Goal: Obtain resource: Download file/media

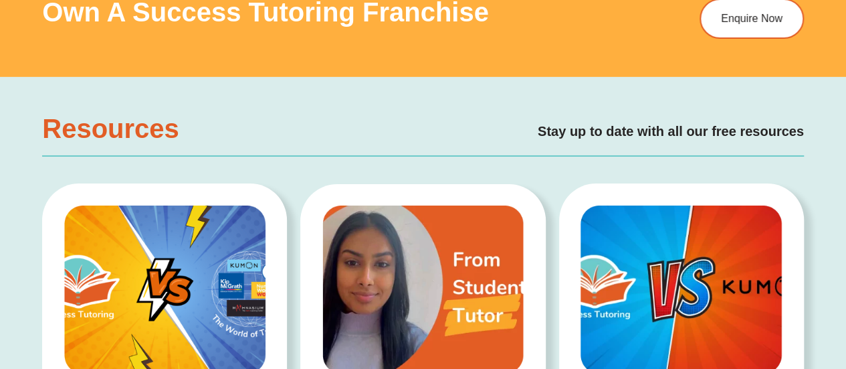
scroll to position [2476, 0]
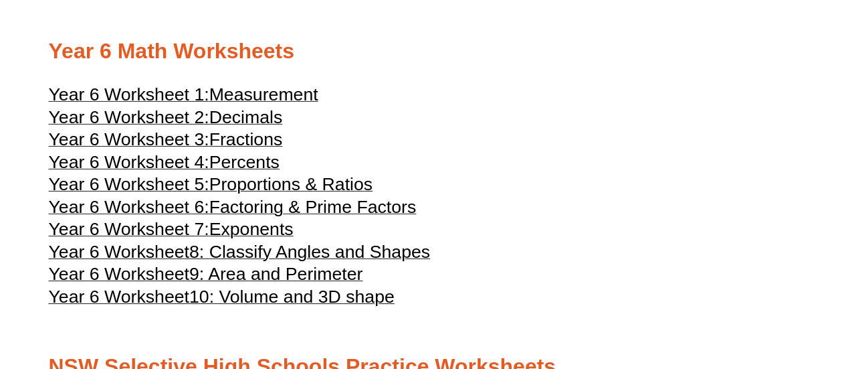
scroll to position [2323, 0]
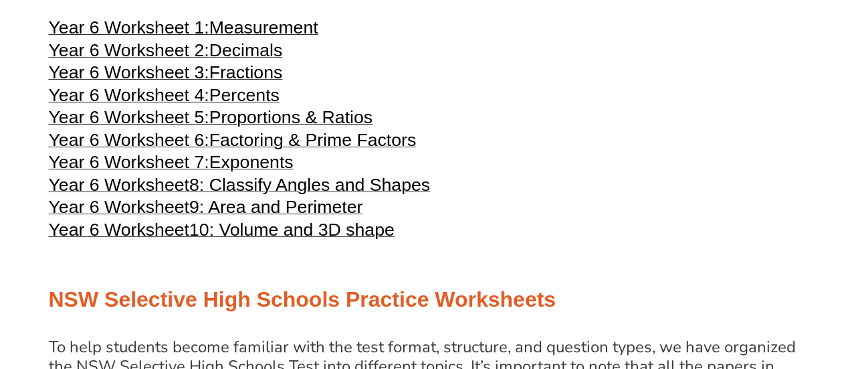
click at [214, 172] on span "Exponents" at bounding box center [251, 162] width 84 height 20
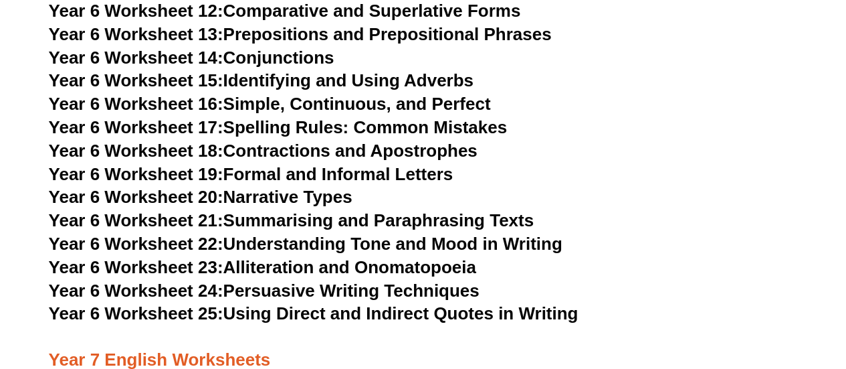
scroll to position [7306, 0]
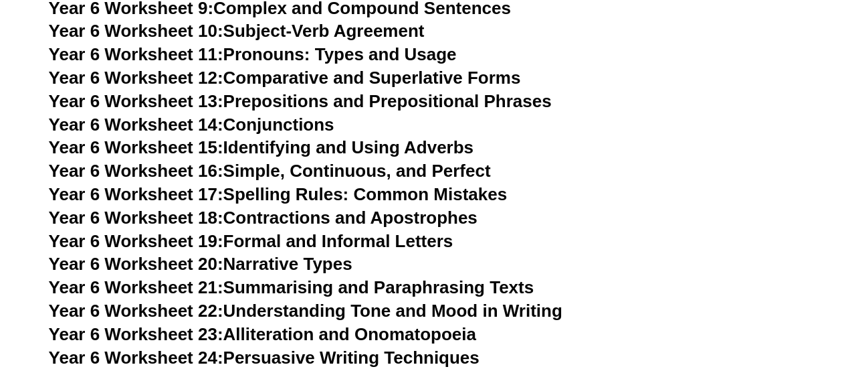
click at [764, 253] on h3 "Year 6 Worksheet 20: Narrative Types" at bounding box center [423, 264] width 749 height 23
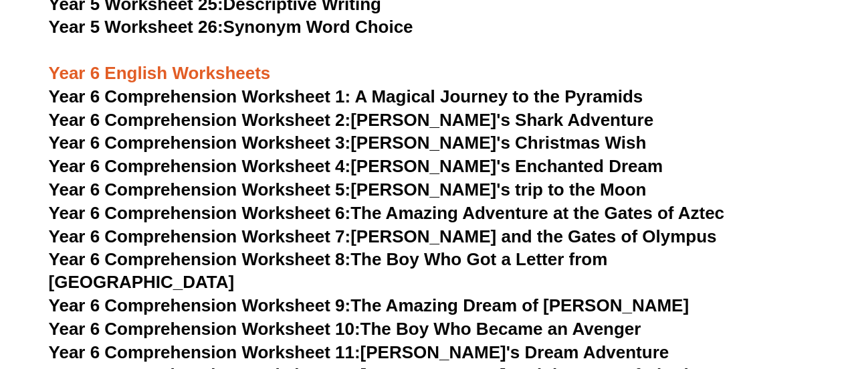
scroll to position [6437, 0]
